Goal: Book appointment/travel/reservation

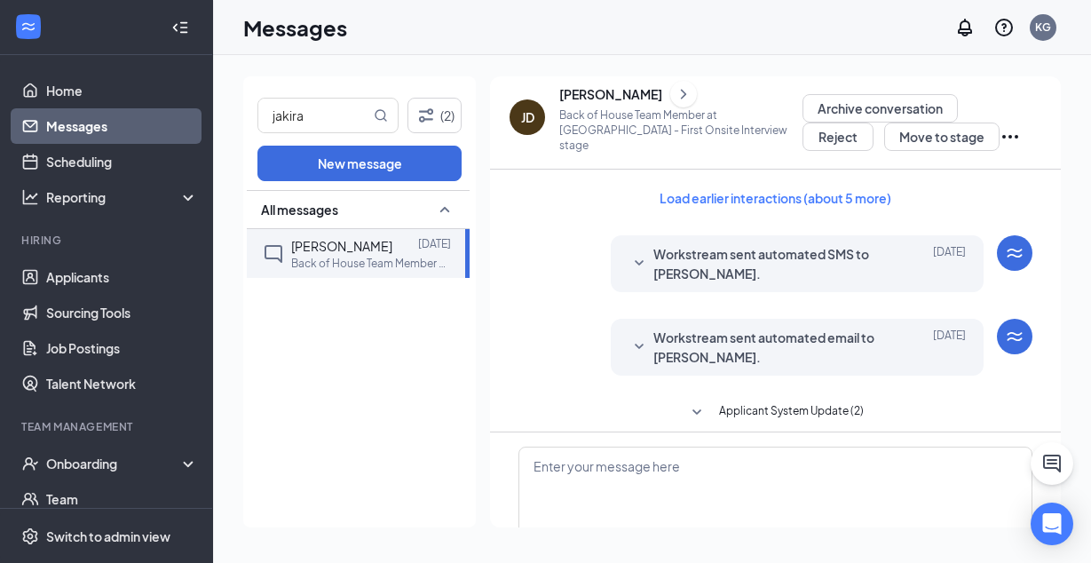
scroll to position [384, 0]
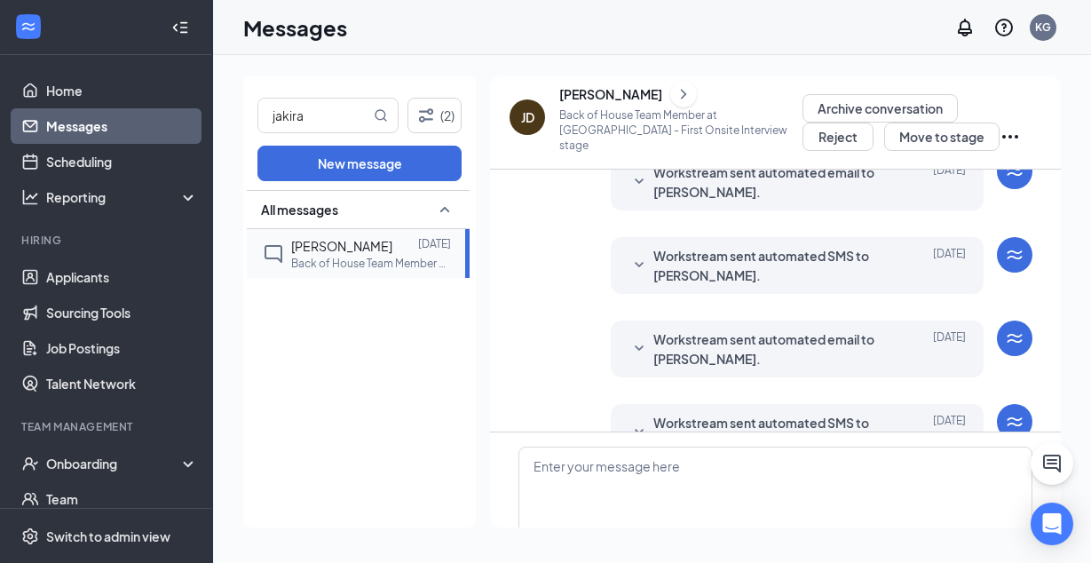
click at [414, 246] on div at bounding box center [405, 246] width 26 height 20
click at [930, 132] on button "Move to stage" at bounding box center [941, 137] width 115 height 28
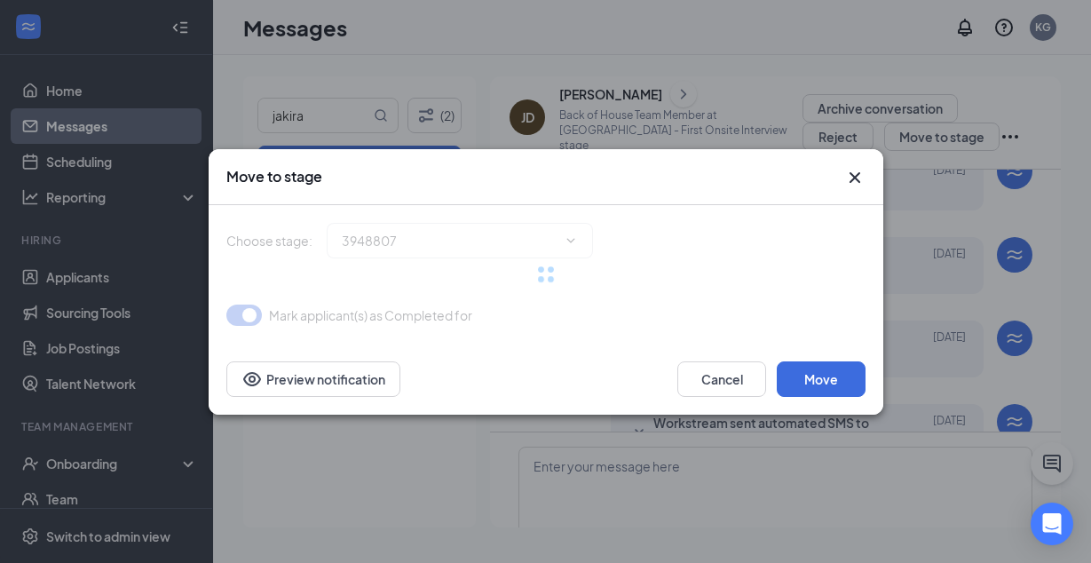
type input "Second Onsite Interview (next stage)"
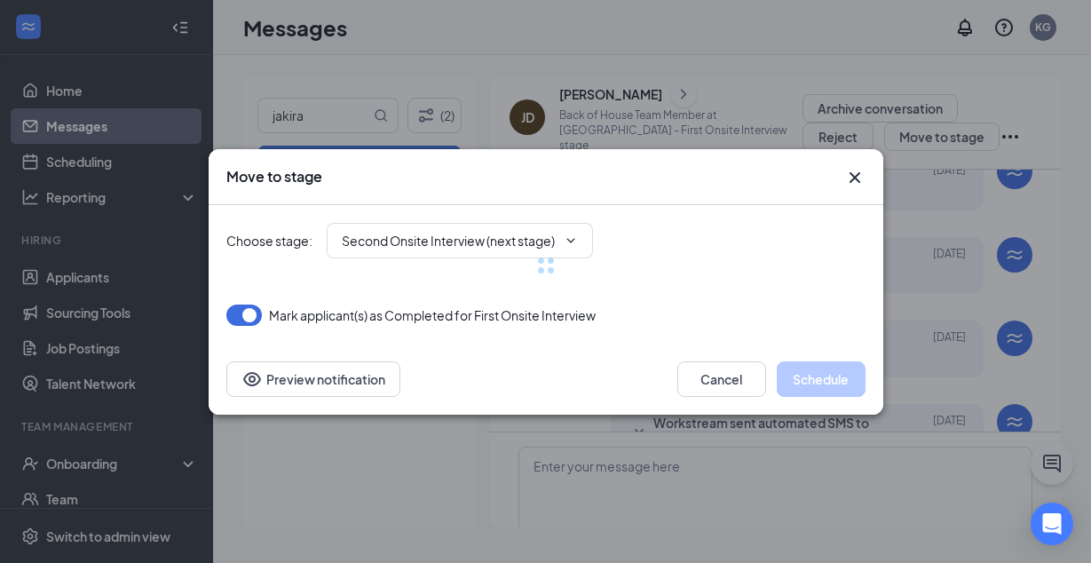
click at [436, 238] on div at bounding box center [545, 265] width 639 height 121
click at [652, 172] on div "Move to stage" at bounding box center [529, 177] width 607 height 20
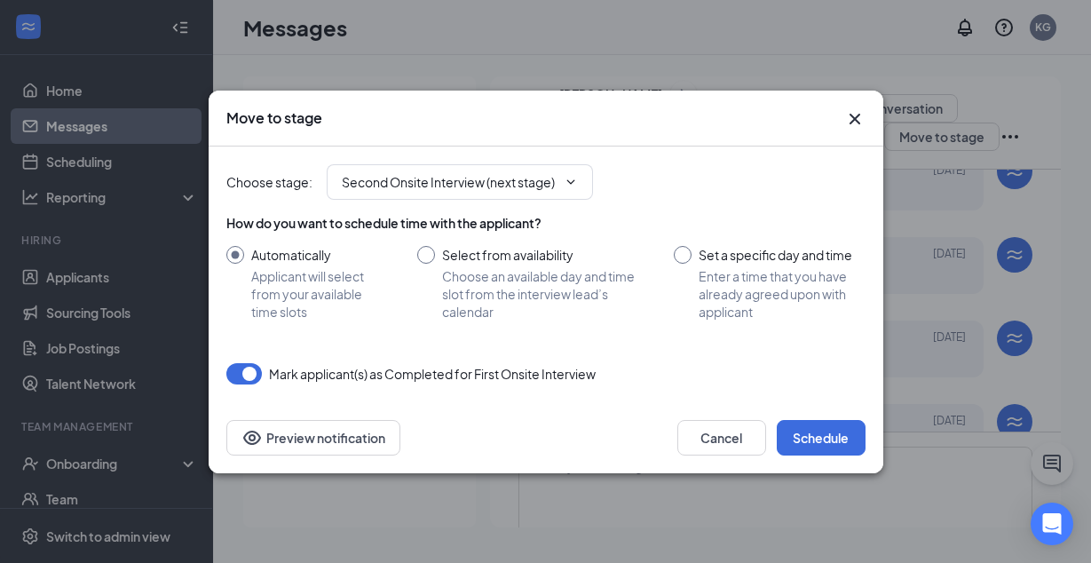
click at [722, 265] on input "Set a specific day and time Enter a time that you have already agreed upon with…" at bounding box center [769, 283] width 191 height 75
radio input "true"
radio input "false"
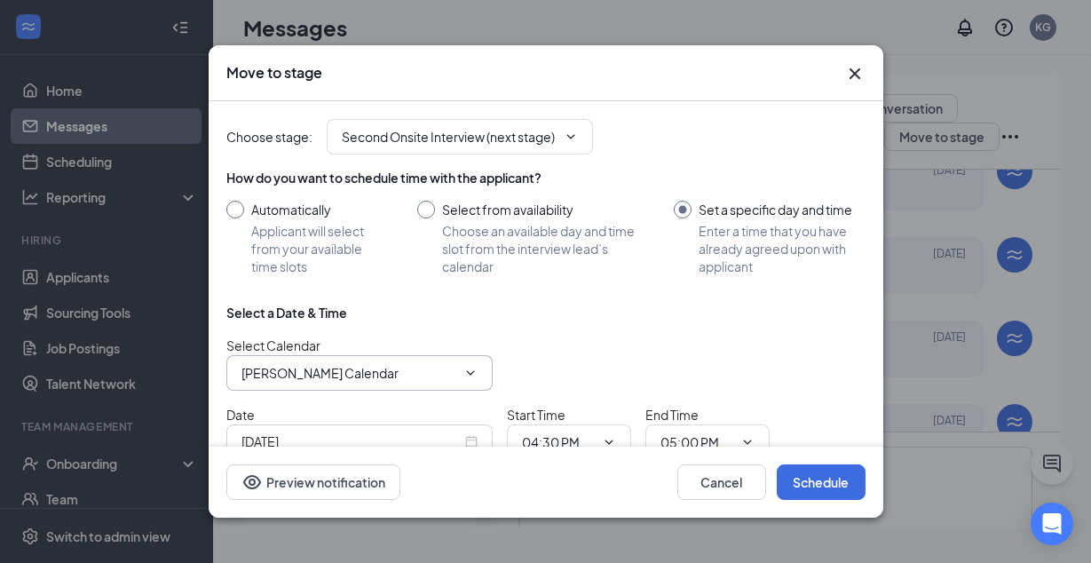
click at [441, 363] on input "[PERSON_NAME] Calendar" at bounding box center [348, 373] width 215 height 20
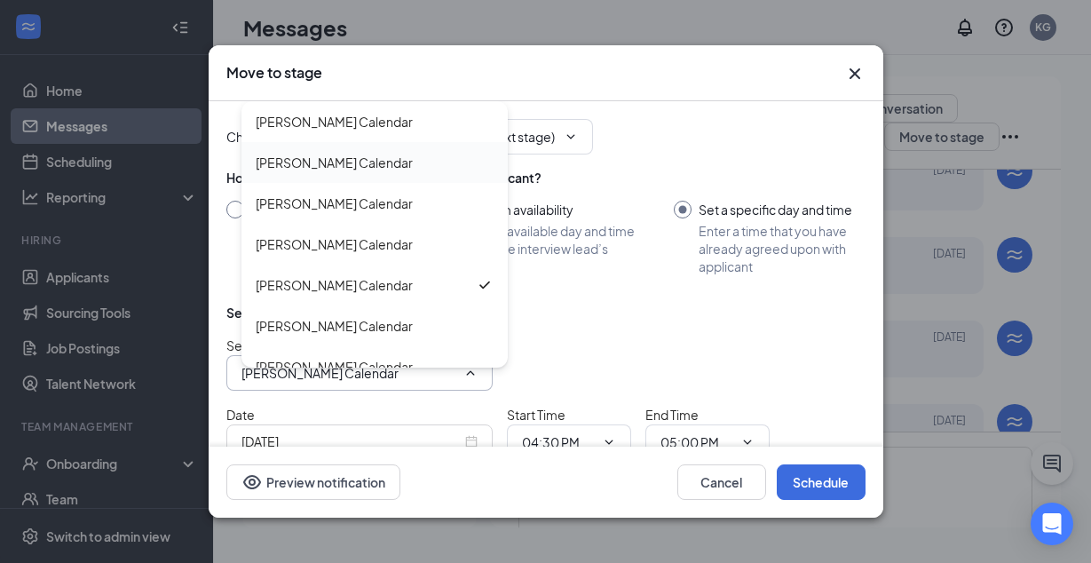
click at [412, 157] on div "[PERSON_NAME] Calendar" at bounding box center [375, 163] width 238 height 20
type input "[PERSON_NAME] Calendar"
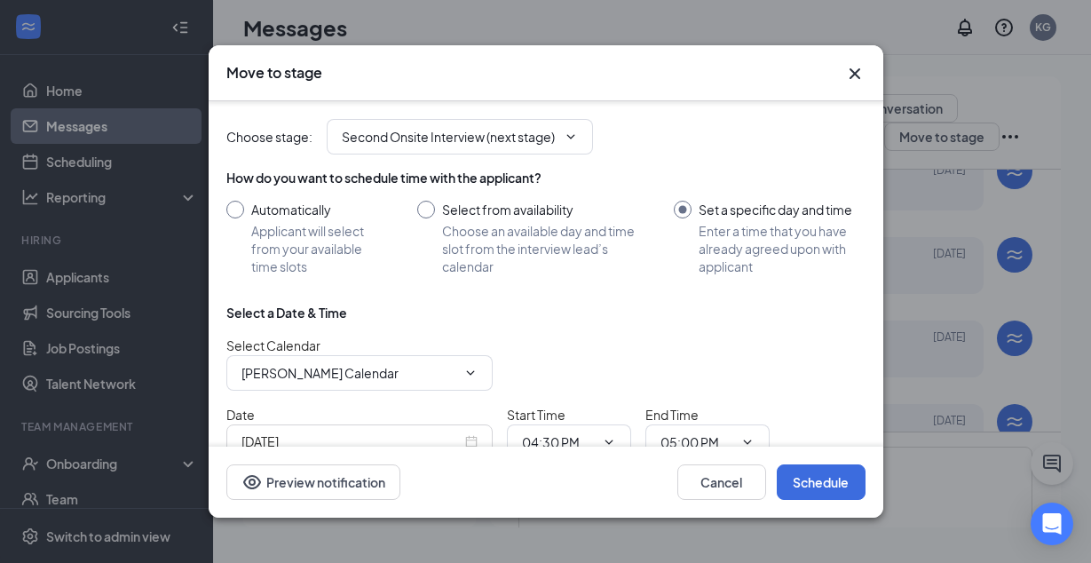
scroll to position [94, 0]
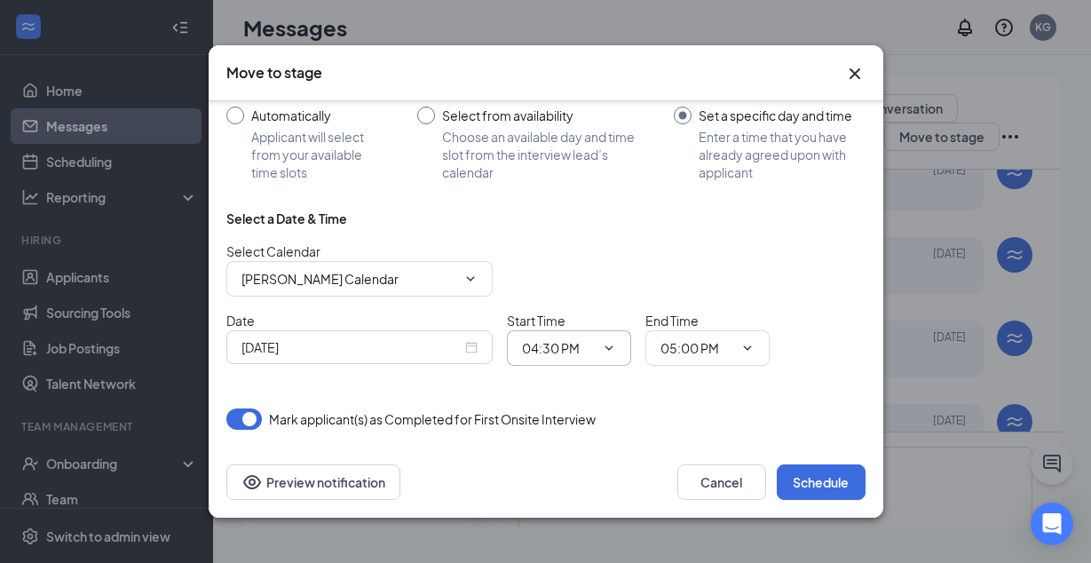
click at [563, 335] on span "04:30 PM" at bounding box center [569, 348] width 124 height 36
click at [538, 341] on input "04:30 PM" at bounding box center [558, 348] width 73 height 20
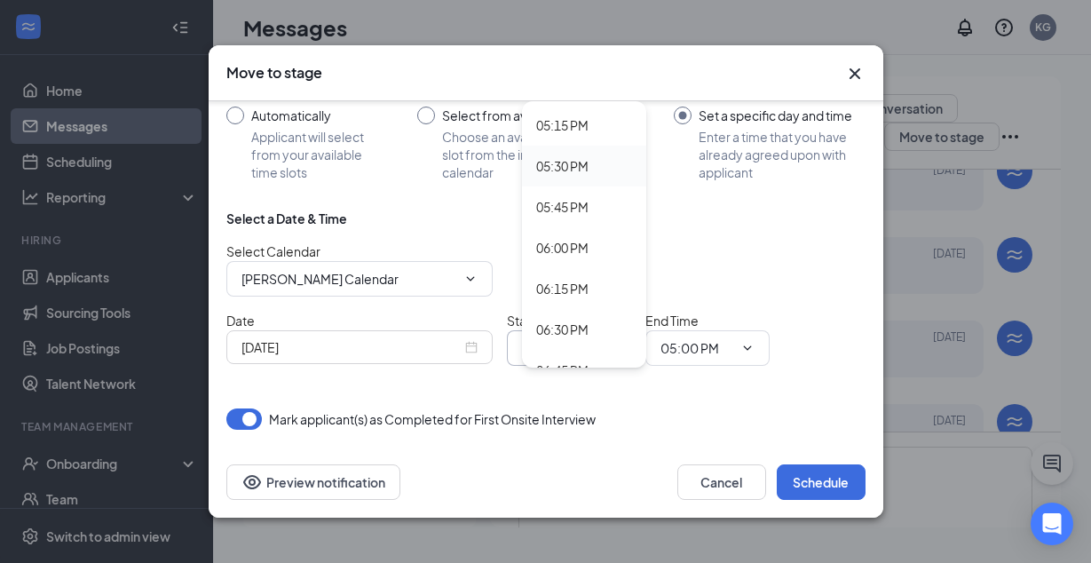
scroll to position [2835, 0]
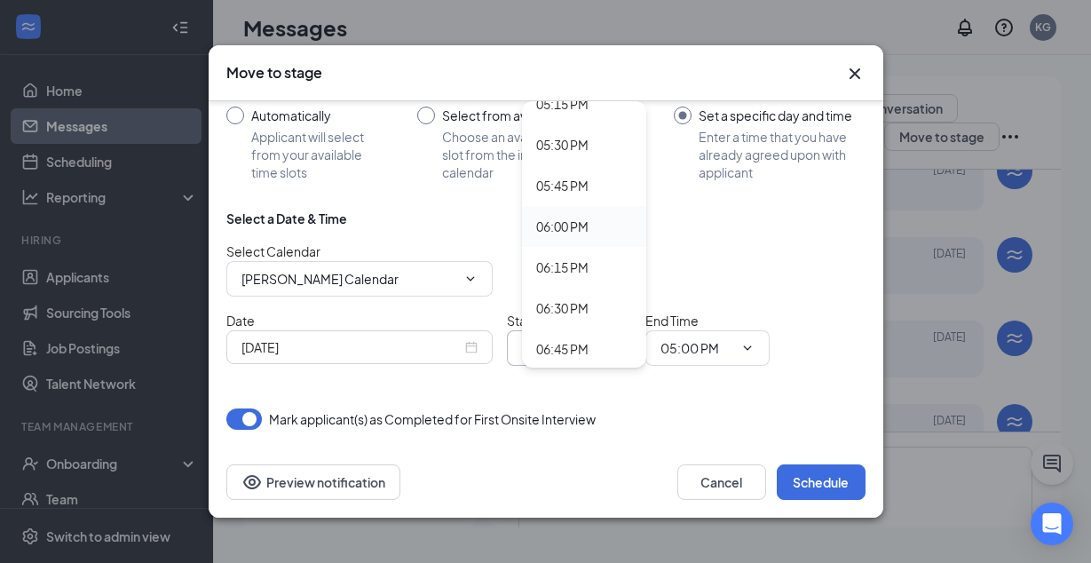
click at [581, 233] on div "06:00 PM" at bounding box center [562, 227] width 52 height 20
type input "06:00 PM"
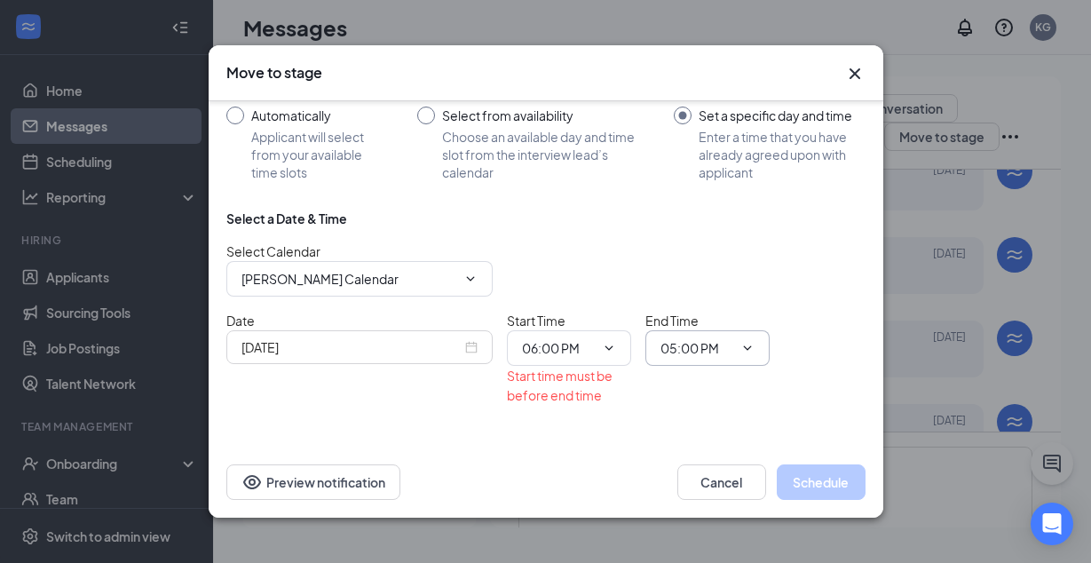
click at [691, 348] on input "05:00 PM" at bounding box center [696, 348] width 73 height 20
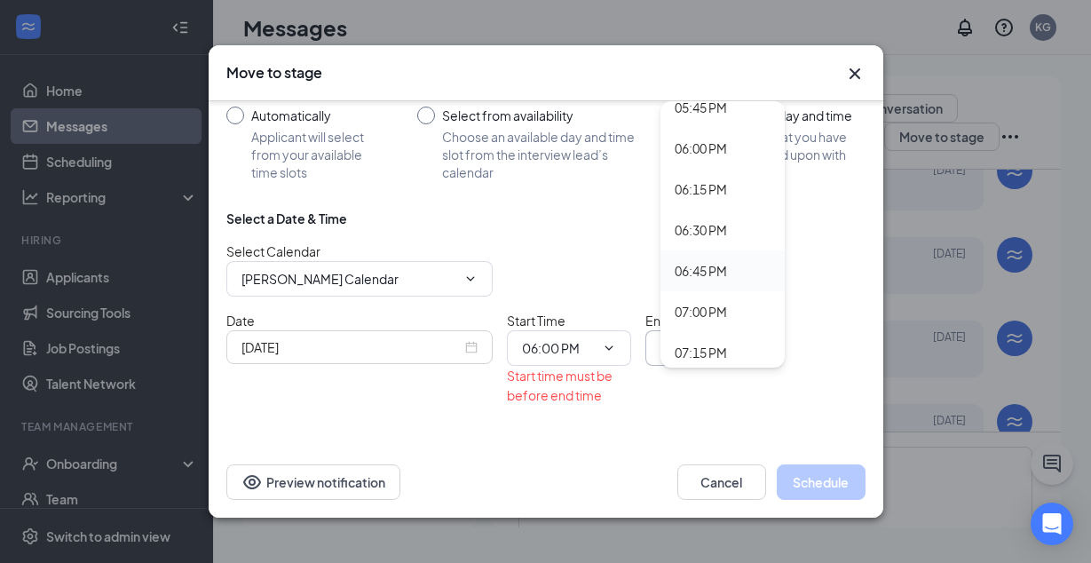
scroll to position [2902, 0]
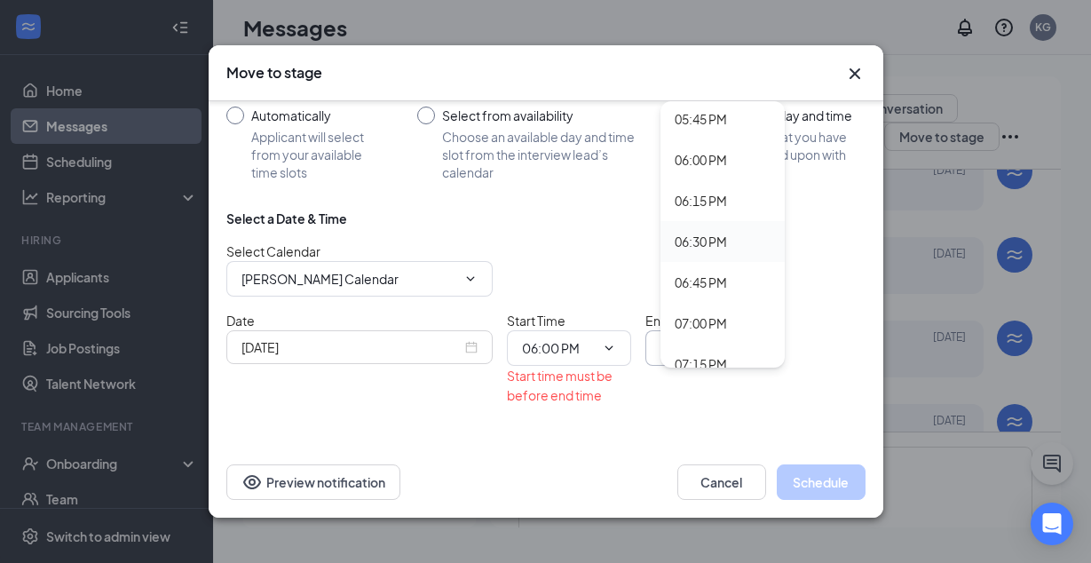
click at [724, 244] on div "06:30 PM" at bounding box center [701, 242] width 52 height 20
type input "06:30 PM"
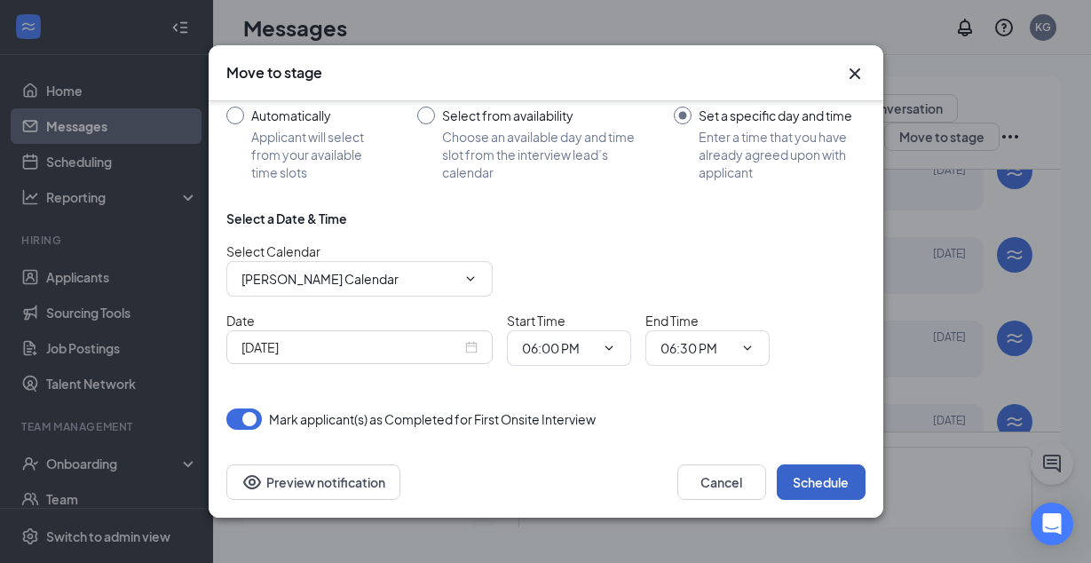
click at [828, 474] on button "Schedule" at bounding box center [821, 482] width 89 height 36
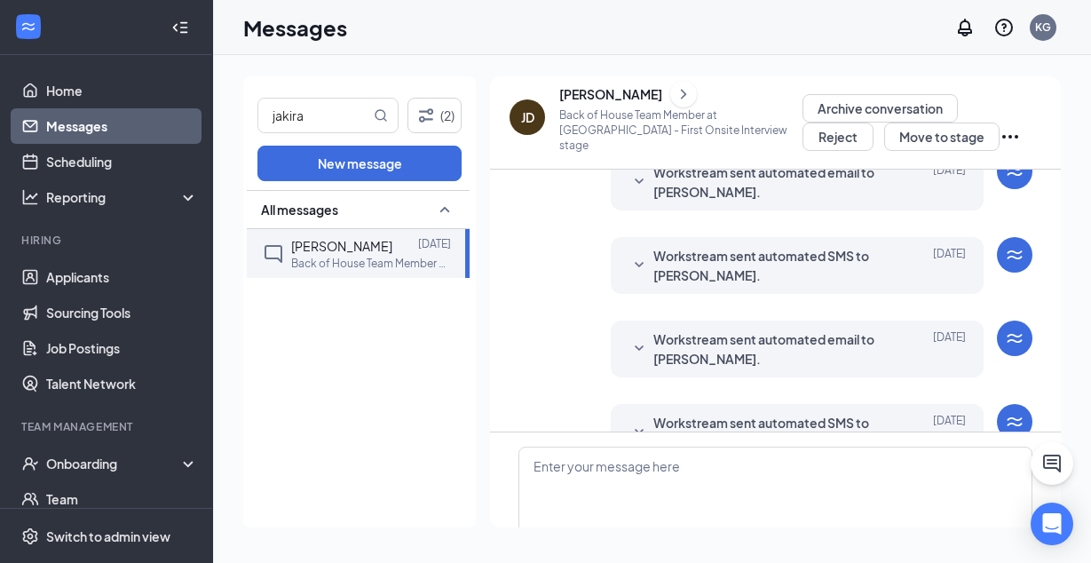
click at [46, 127] on link "Messages" at bounding box center [122, 126] width 152 height 36
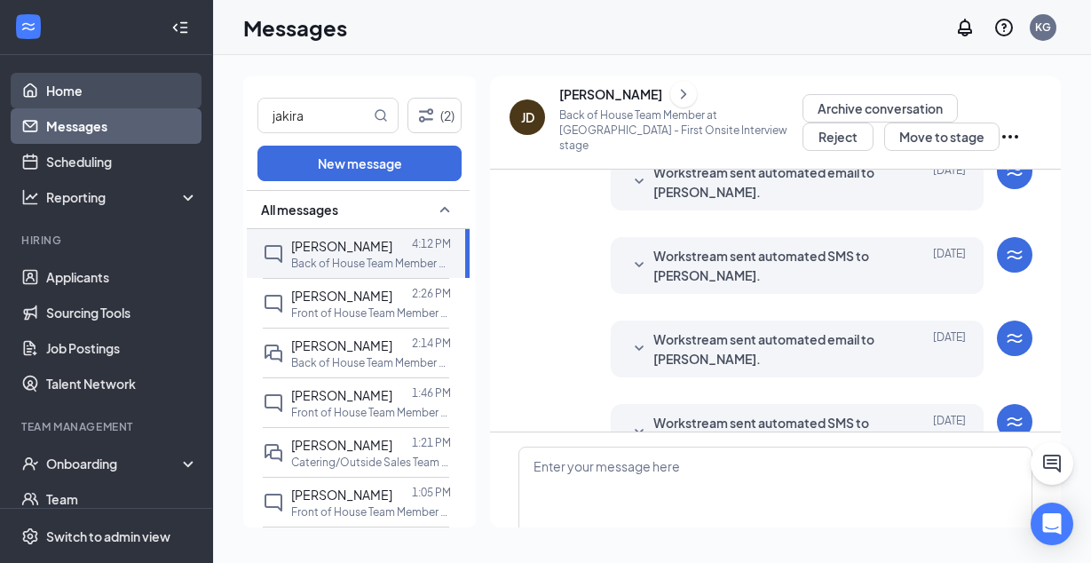
click at [166, 95] on link "Home" at bounding box center [122, 91] width 152 height 36
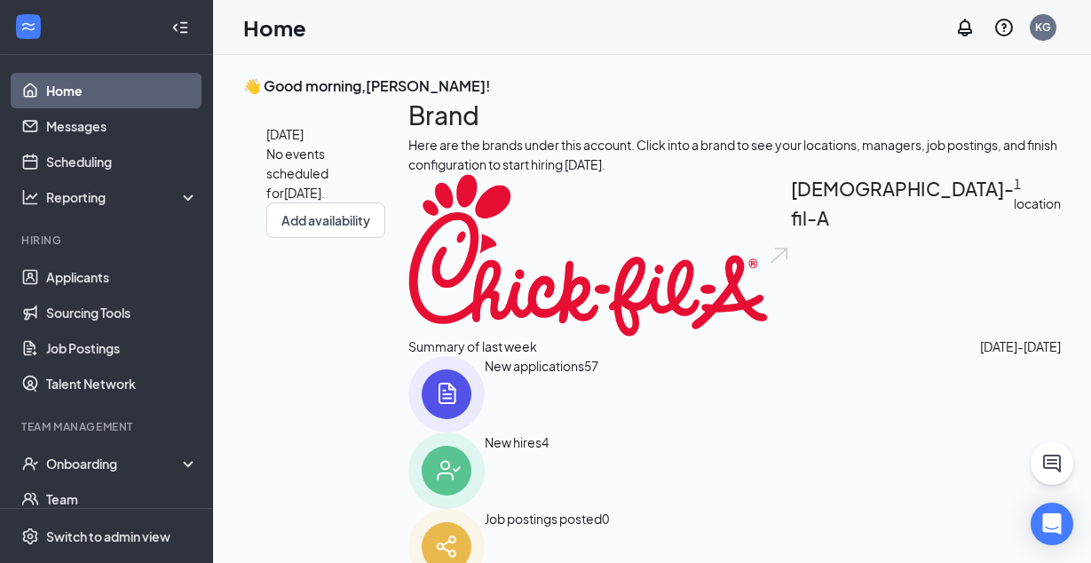
click at [58, 89] on link "Home" at bounding box center [122, 91] width 152 height 36
click at [67, 121] on link "Messages" at bounding box center [122, 126] width 152 height 36
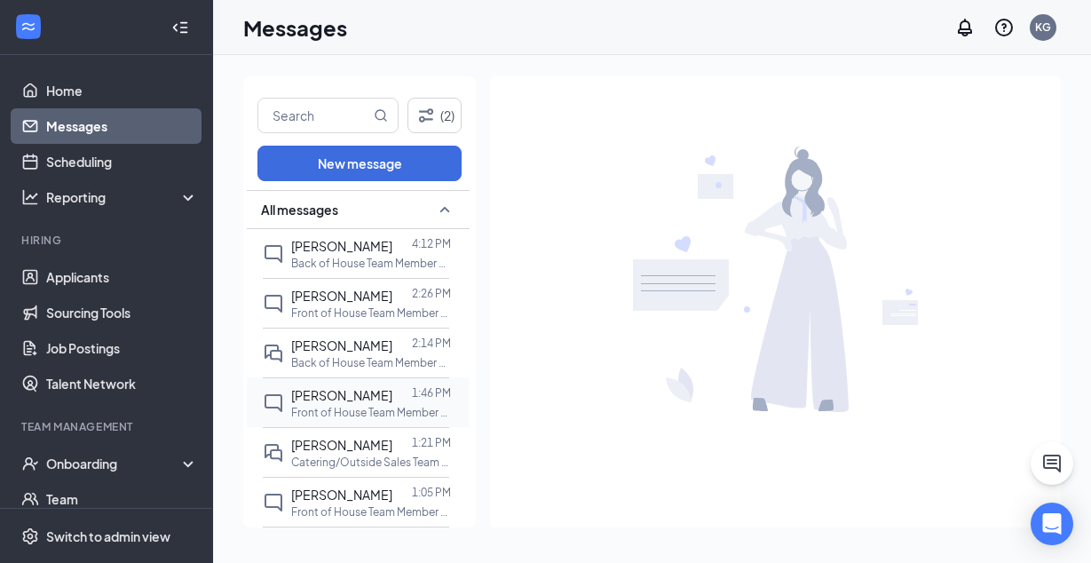
click at [392, 386] on div at bounding box center [402, 395] width 20 height 20
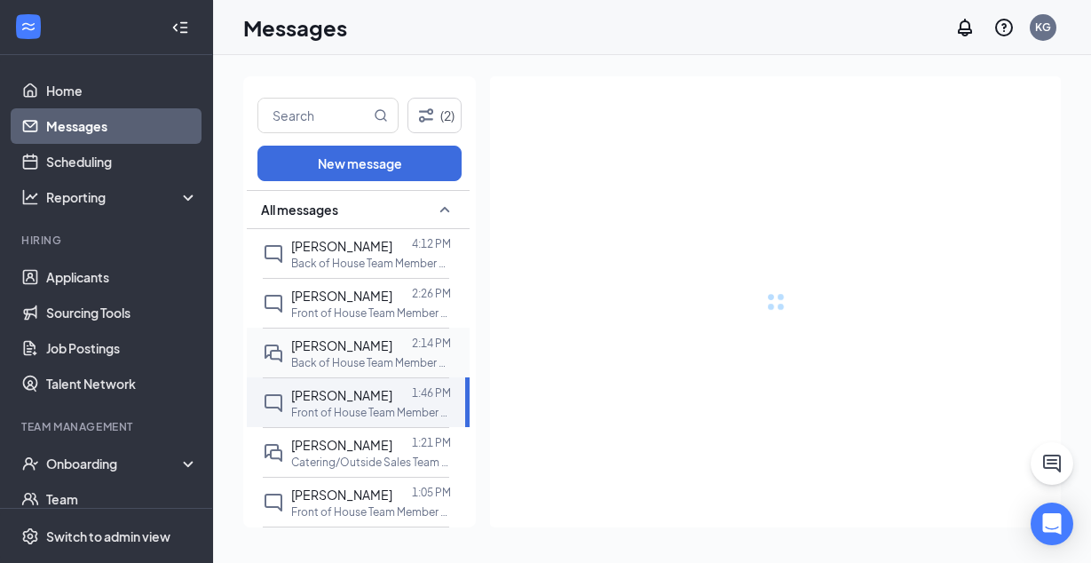
click at [390, 356] on p "Back of House Team Member at [GEOGRAPHIC_DATA]" at bounding box center [371, 362] width 160 height 15
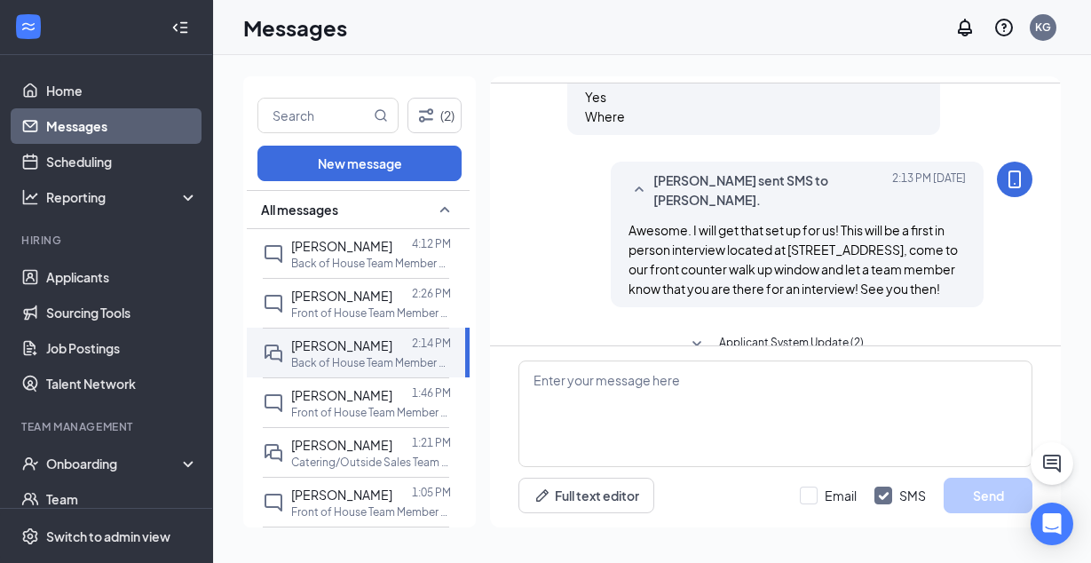
scroll to position [454, 0]
click at [132, 170] on link "Scheduling" at bounding box center [122, 162] width 152 height 36
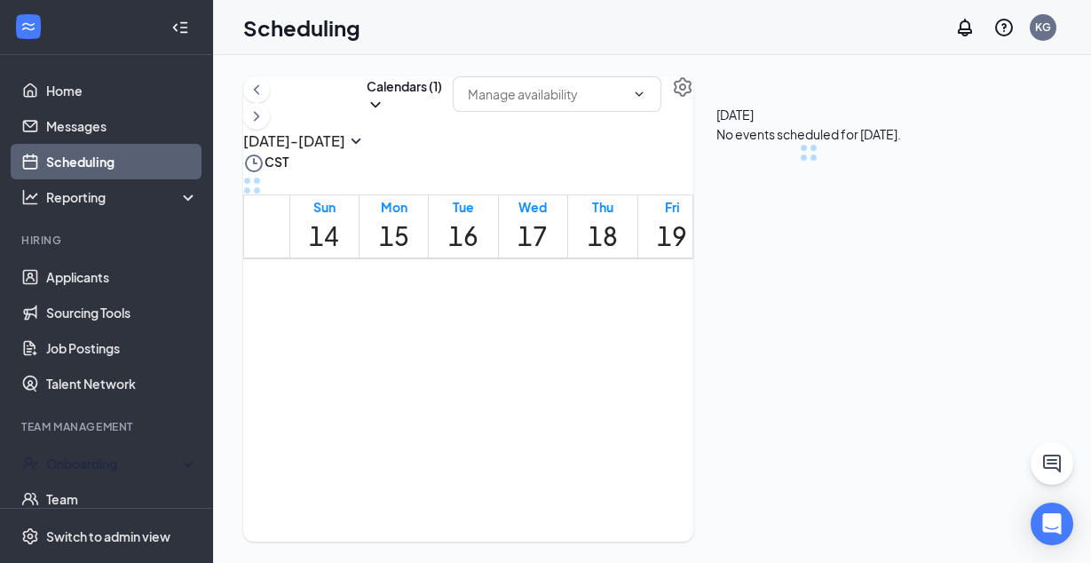
scroll to position [873, 0]
click at [116, 444] on li "Team Management Onboarding Team Documents Surveys" at bounding box center [106, 503] width 212 height 169
click at [115, 463] on div "Onboarding" at bounding box center [114, 464] width 137 height 18
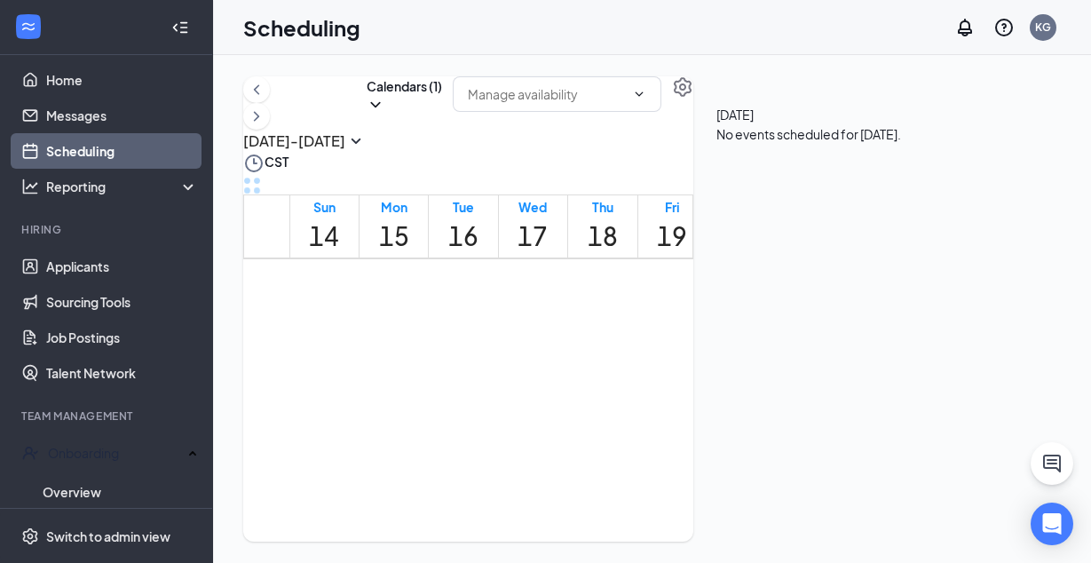
scroll to position [1165, 0]
